Goal: Transaction & Acquisition: Purchase product/service

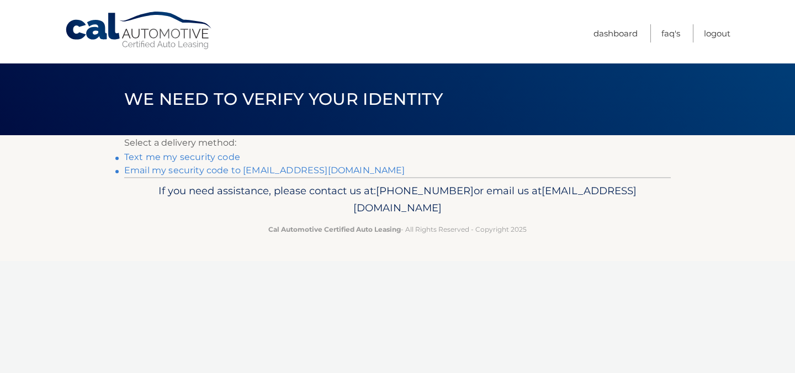
click at [217, 161] on link "Text me my security code" at bounding box center [182, 157] width 116 height 10
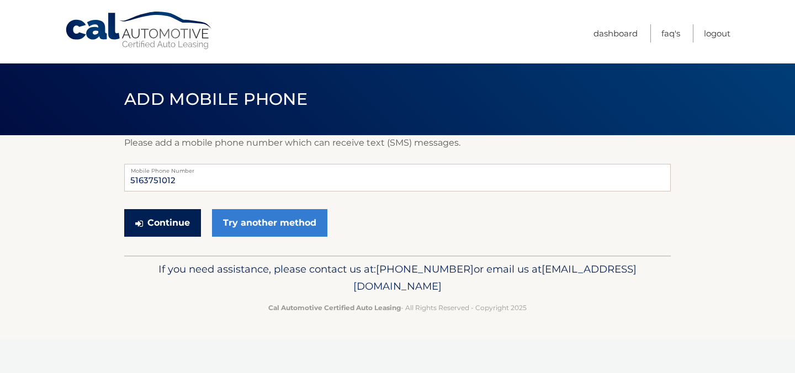
click at [177, 221] on button "Continue" at bounding box center [162, 223] width 77 height 28
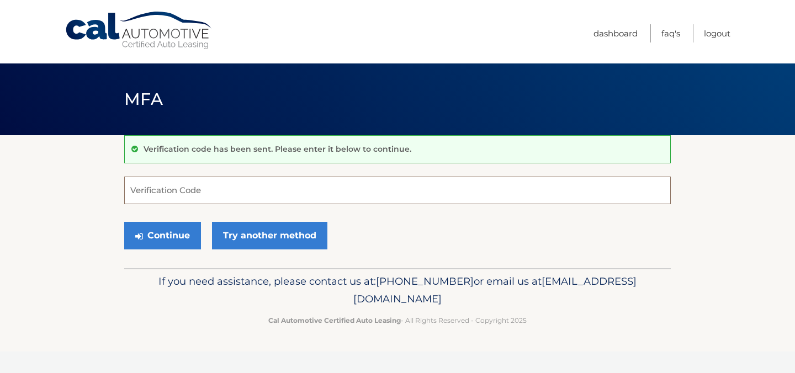
click at [185, 191] on input "Verification Code" at bounding box center [397, 191] width 547 height 28
type input "681768"
click at [178, 235] on button "Continue" at bounding box center [162, 236] width 77 height 28
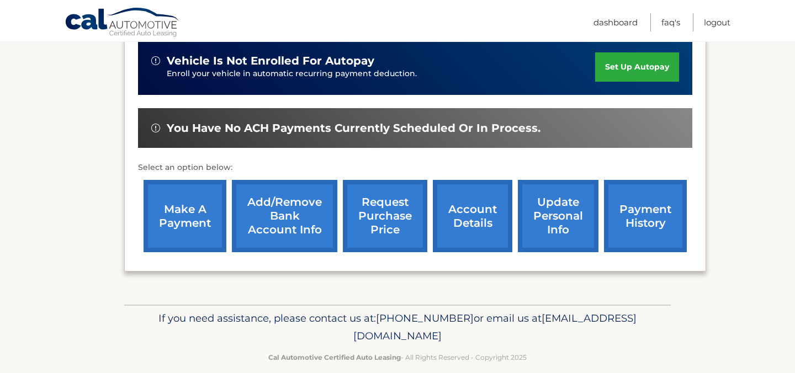
scroll to position [279, 0]
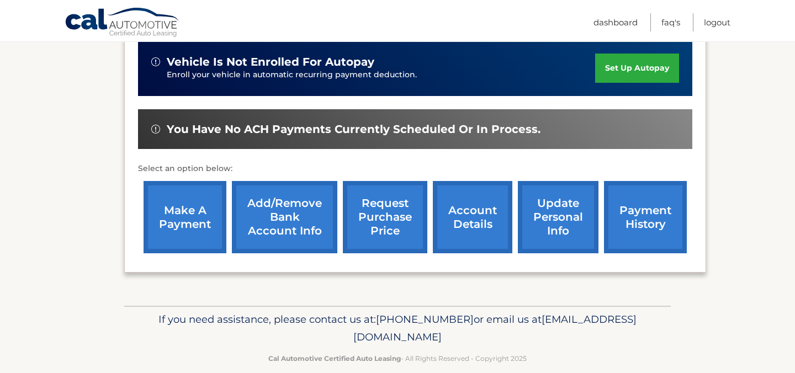
click at [472, 215] on link "account details" at bounding box center [473, 217] width 80 height 72
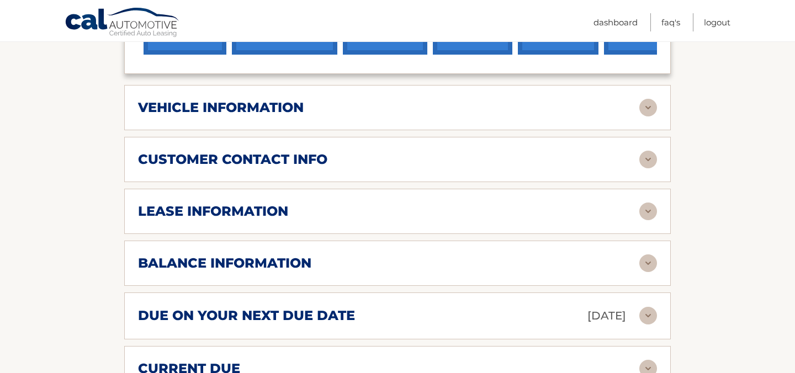
scroll to position [494, 0]
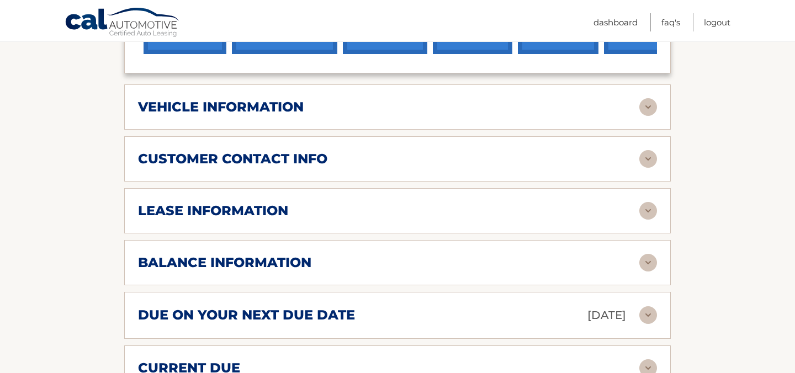
click at [647, 261] on img at bounding box center [648, 263] width 18 height 18
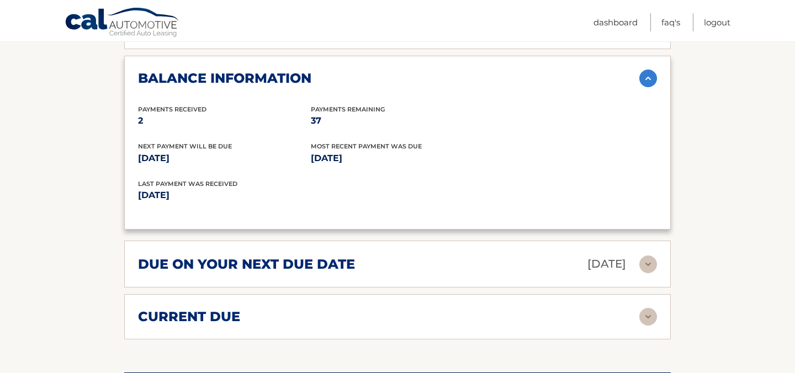
scroll to position [679, 0]
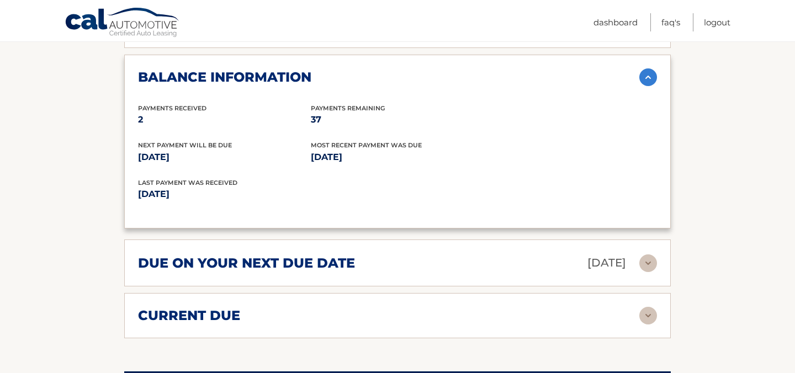
click at [650, 314] on img at bounding box center [648, 316] width 18 height 18
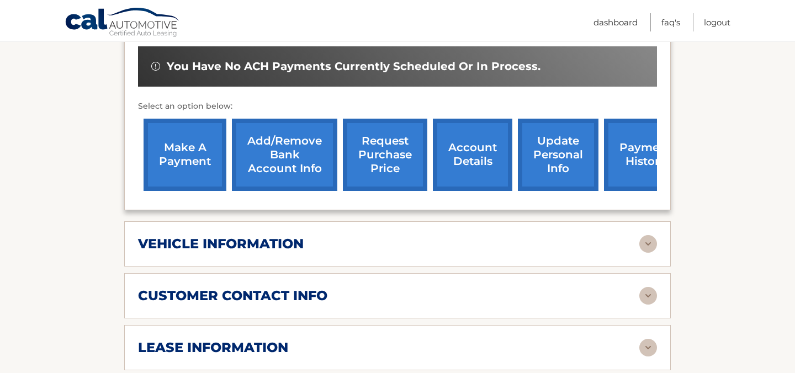
scroll to position [354, 0]
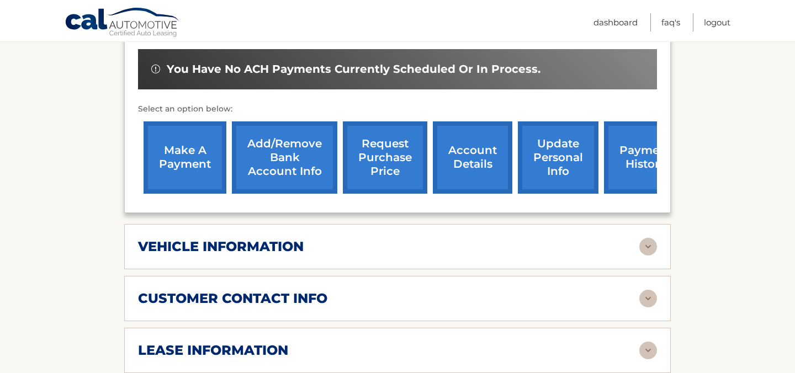
click at [295, 156] on link "Add/Remove bank account info" at bounding box center [284, 157] width 105 height 72
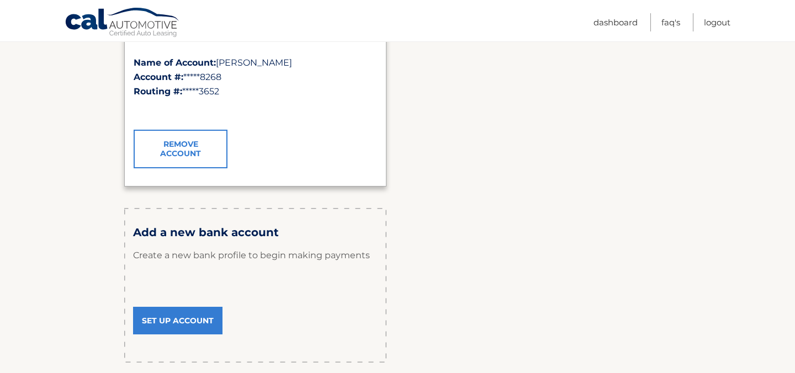
scroll to position [241, 0]
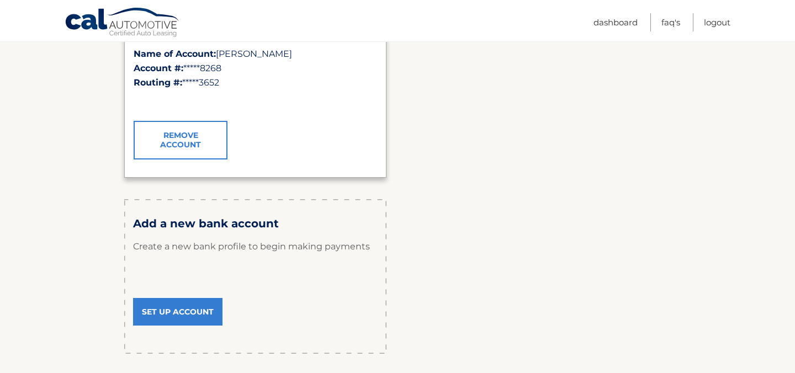
click at [187, 311] on link "Set Up Account" at bounding box center [177, 312] width 89 height 28
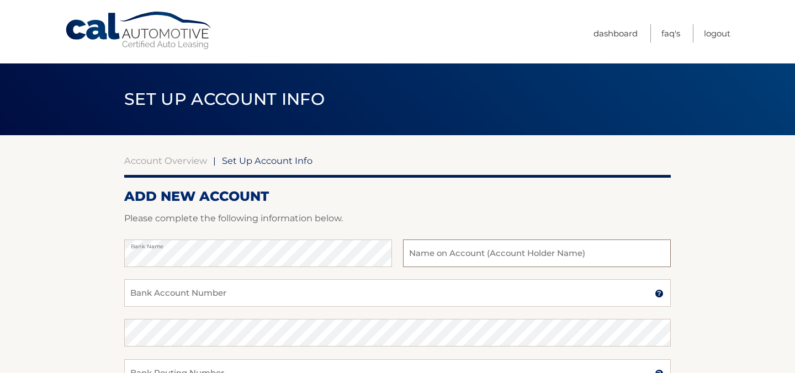
click at [446, 250] on input "text" at bounding box center [537, 254] width 268 height 28
type input "[PERSON_NAME]"
click at [379, 292] on input "Bank Account Number" at bounding box center [397, 293] width 547 height 28
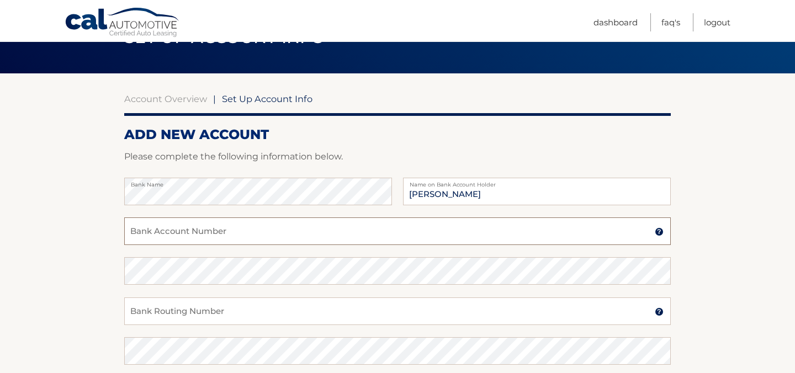
scroll to position [64, 0]
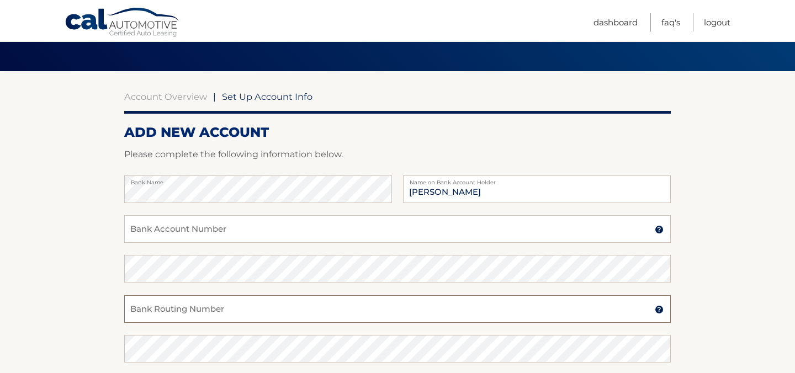
click at [194, 316] on input "Bank Routing Number" at bounding box center [397, 309] width 547 height 28
paste input "026013673"
click at [147, 306] on input "026013673" at bounding box center [397, 309] width 547 height 28
drag, startPoint x: 186, startPoint y: 315, endPoint x: 126, endPoint y: 305, distance: 61.1
click at [126, 305] on input "026013673" at bounding box center [397, 309] width 547 height 28
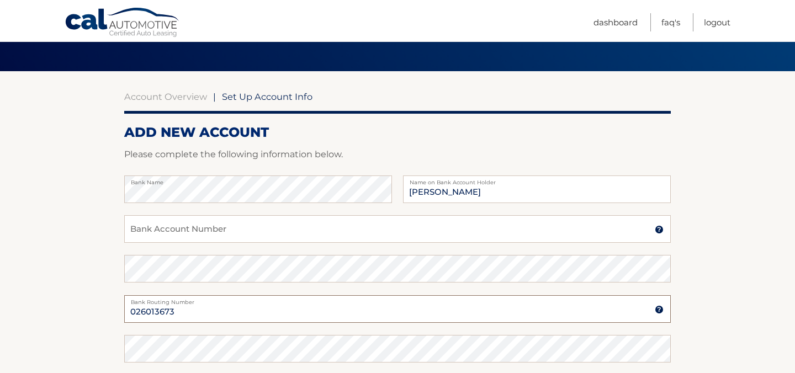
type input "026013673"
click at [151, 232] on input "Bank Account Number" at bounding box center [397, 229] width 547 height 28
paste input "4437937810"
type input "4437937810"
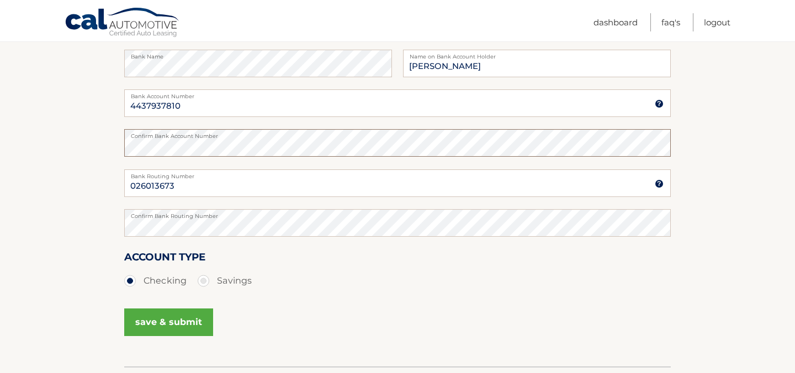
scroll to position [192, 0]
click at [171, 324] on button "save & submit" at bounding box center [168, 321] width 89 height 28
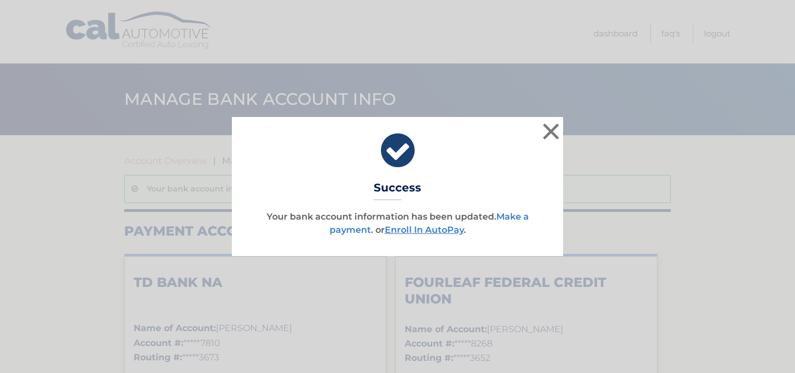
click at [516, 215] on link "Make a payment" at bounding box center [429, 223] width 199 height 24
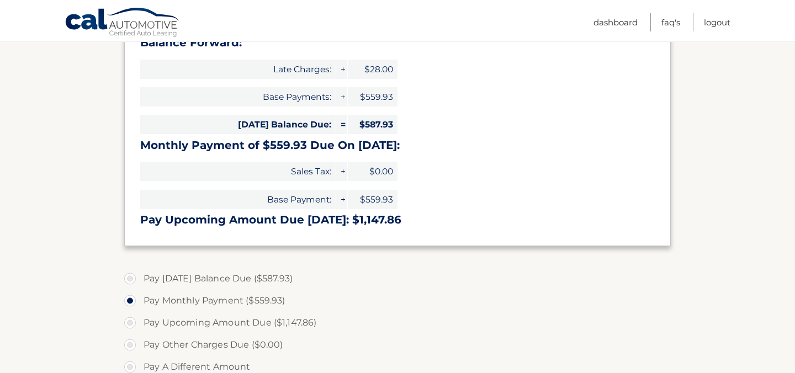
scroll to position [200, 0]
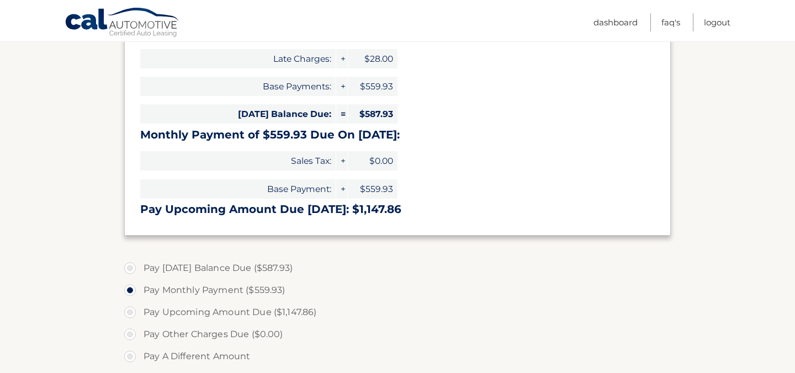
click at [133, 267] on label "Pay [DATE] Balance Due ($587.93)" at bounding box center [397, 268] width 547 height 22
click at [133, 267] on input "Pay [DATE] Balance Due ($587.93)" at bounding box center [134, 266] width 11 height 18
radio input "true"
type input "587.93"
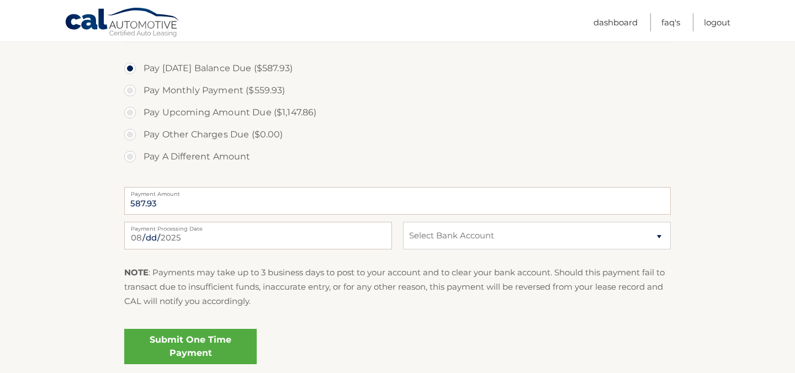
scroll to position [423, 0]
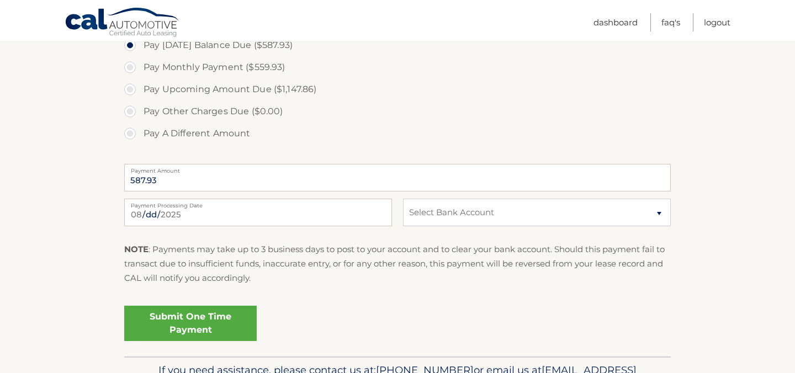
click at [195, 321] on link "Submit One Time Payment" at bounding box center [190, 323] width 133 height 35
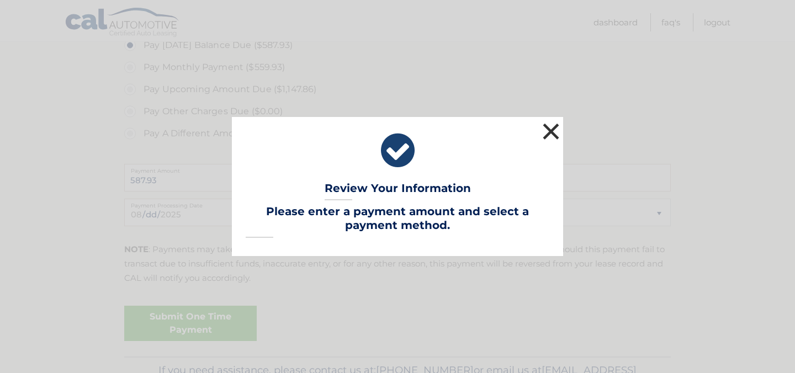
click at [550, 136] on button "×" at bounding box center [551, 131] width 22 height 22
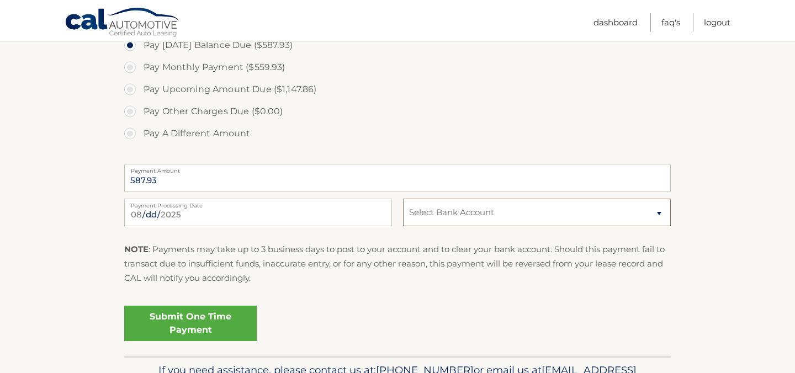
click at [518, 211] on select "Select Bank Account Checking TD BANK NA *****7810 Checking FOURLEAF FEDERAL CRE…" at bounding box center [537, 213] width 268 height 28
select select "YmE5ZDY4NTYtYTFjNS00MDgyLTlmNDktZWZkNjUwN2M1NjZm"
click at [229, 321] on link "Submit One Time Payment" at bounding box center [190, 323] width 133 height 35
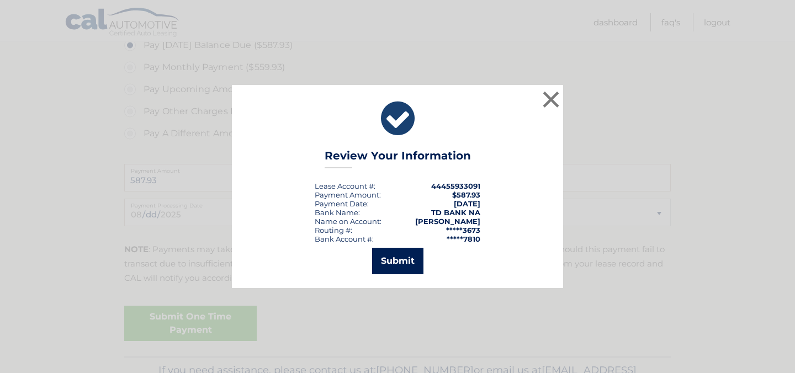
click at [407, 258] on button "Submit" at bounding box center [397, 261] width 51 height 27
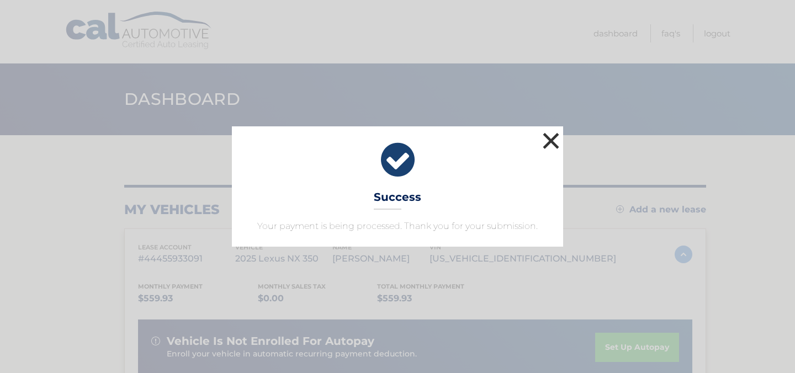
click at [554, 145] on button "×" at bounding box center [551, 141] width 22 height 22
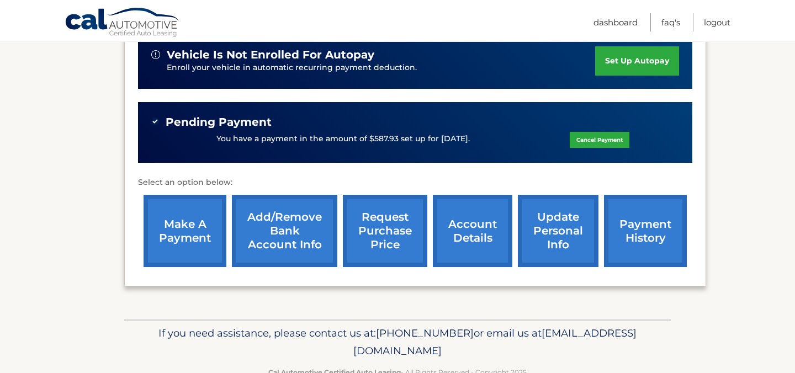
scroll to position [316, 0]
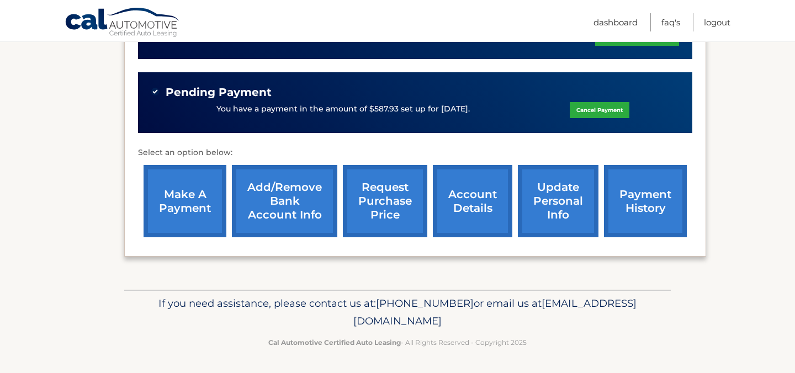
click at [627, 219] on link "payment history" at bounding box center [645, 201] width 83 height 72
